Goal: Navigation & Orientation: Understand site structure

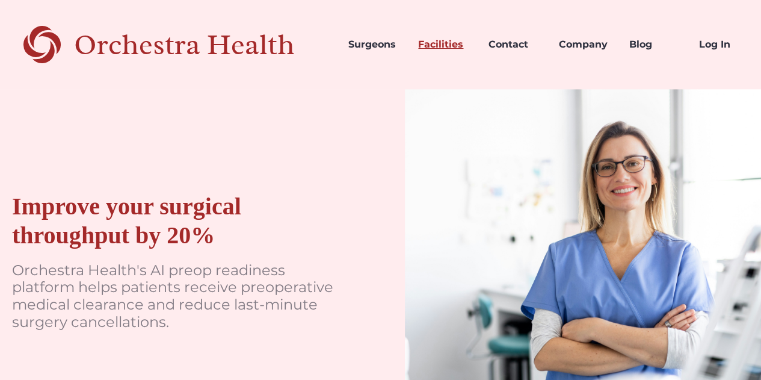
click at [431, 45] on link "Facilities" at bounding box center [443, 44] width 70 height 41
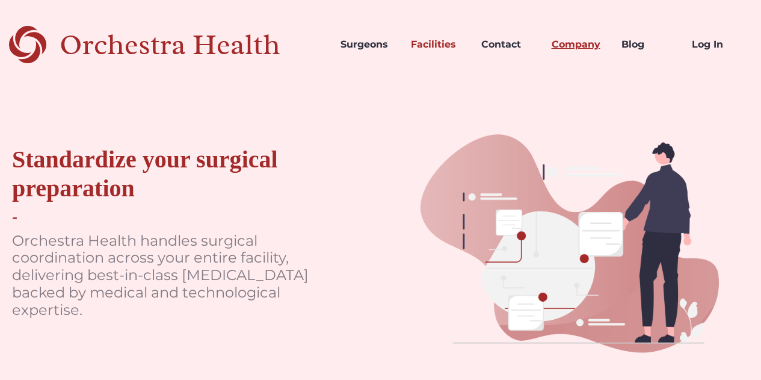
click at [568, 42] on link "Company" at bounding box center [576, 44] width 70 height 41
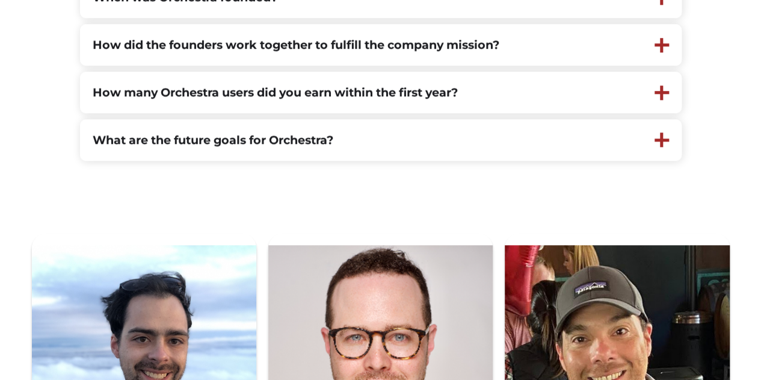
scroll to position [458, 0]
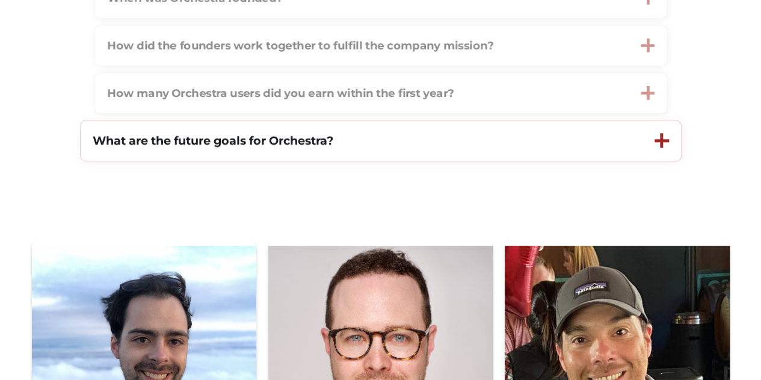
click at [306, 143] on strong "What are the future goals for Orchestra?" at bounding box center [213, 140] width 241 height 14
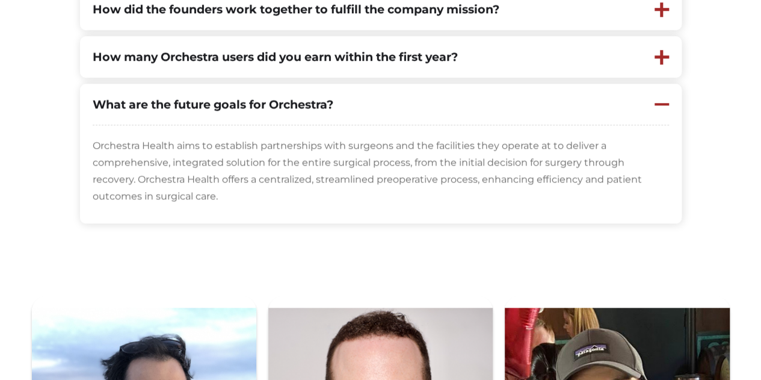
scroll to position [0, 0]
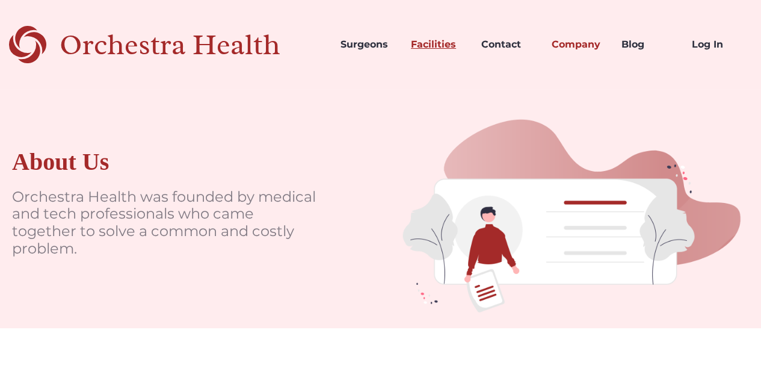
click at [429, 48] on link "Facilities" at bounding box center [436, 44] width 70 height 41
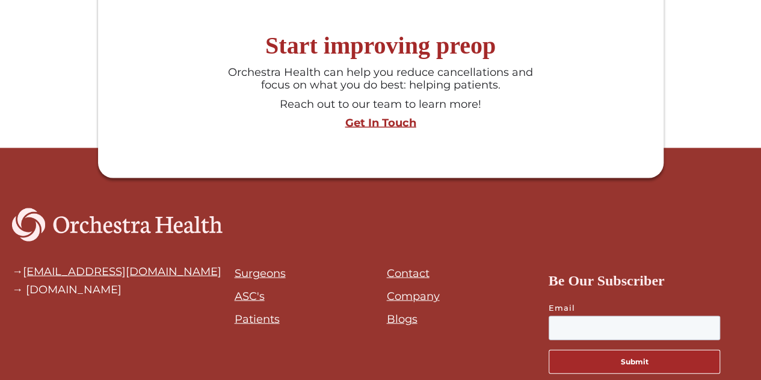
scroll to position [1104, 0]
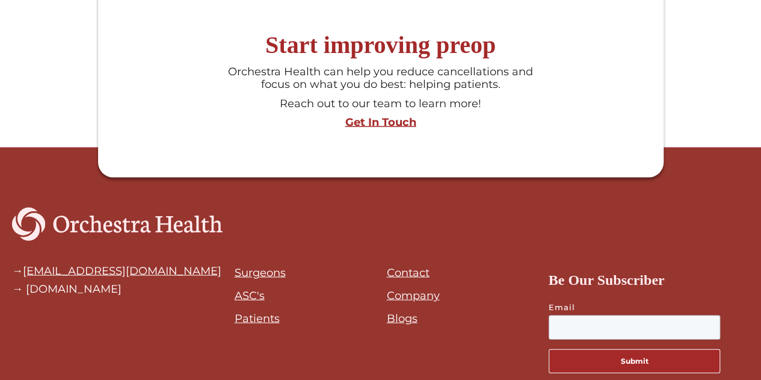
click at [404, 316] on link "Blogs" at bounding box center [402, 317] width 31 height 13
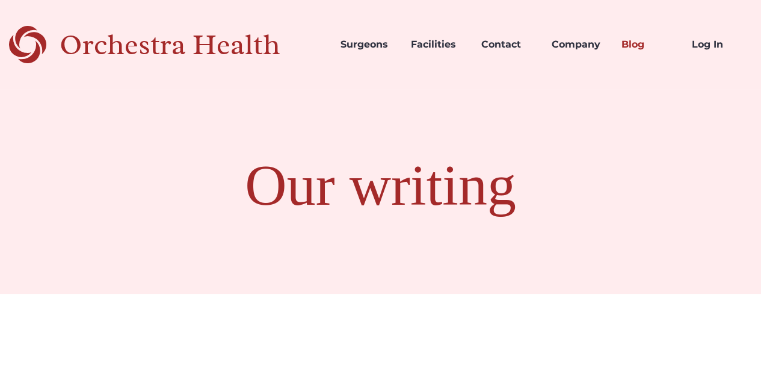
click at [194, 38] on div "Orchestra Health" at bounding box center [191, 44] width 263 height 25
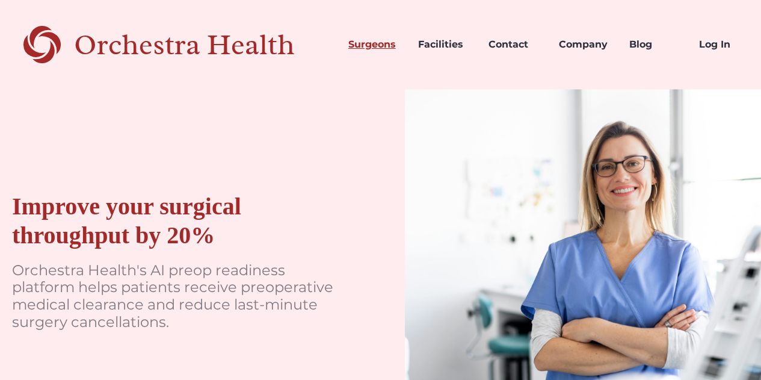
click at [367, 40] on link "Surgeons" at bounding box center [374, 44] width 70 height 41
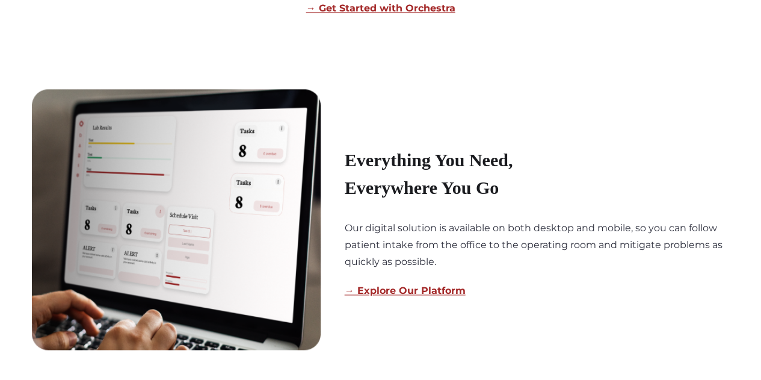
scroll to position [739, 0]
